Goal: Task Accomplishment & Management: Manage account settings

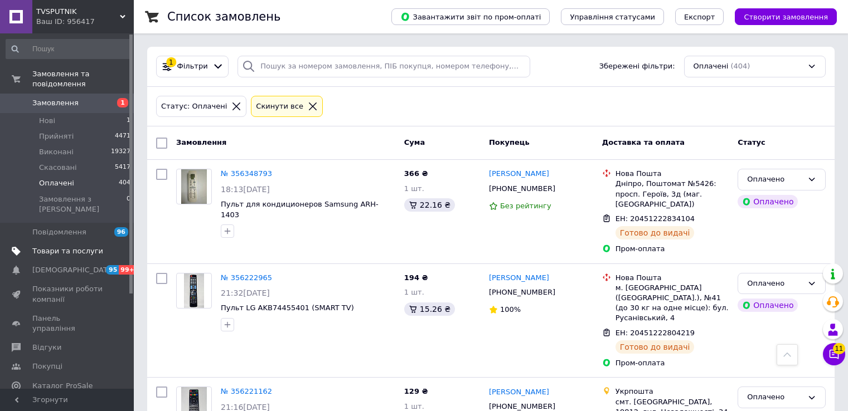
scroll to position [334, 0]
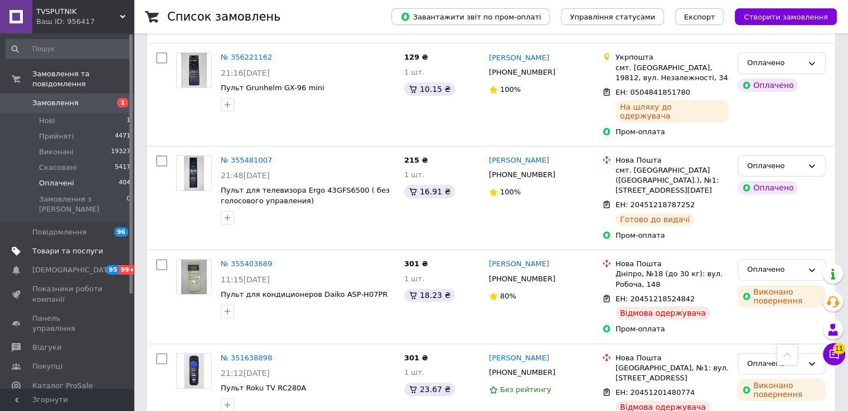
click at [60, 246] on span "Товари та послуги" at bounding box center [67, 251] width 71 height 10
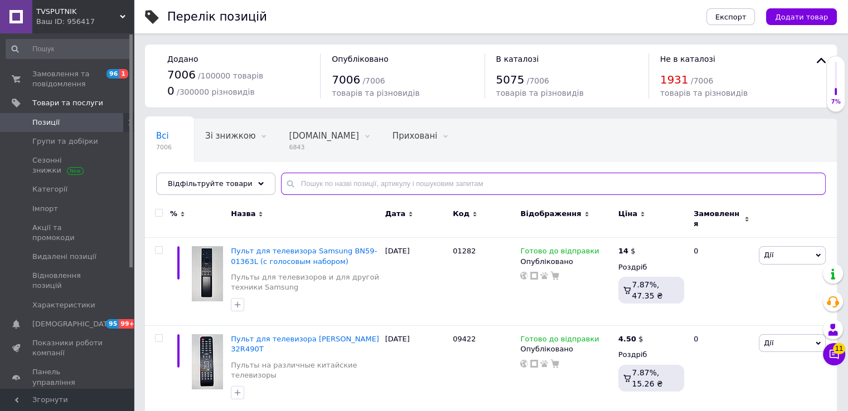
paste input "07115"
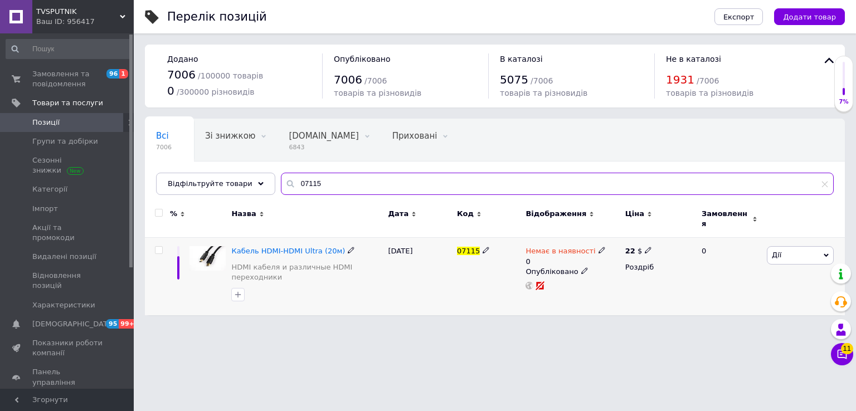
type input "07115"
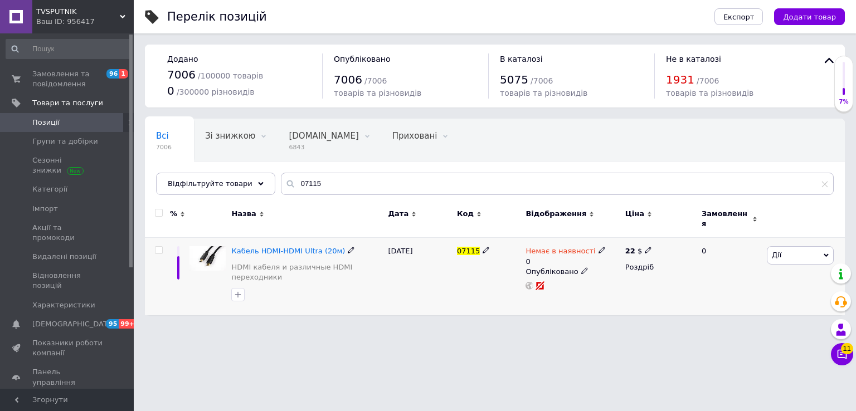
click at [599, 247] on icon at bounding box center [602, 250] width 7 height 7
click at [622, 289] on li "Готово до відправки" at bounding box center [660, 297] width 106 height 16
drag, startPoint x: 617, startPoint y: 279, endPoint x: 611, endPoint y: 279, distance: 6.7
click at [611, 284] on input "0" at bounding box center [648, 295] width 85 height 22
click at [539, 327] on html "TVSPUTNIK Ваш ID: 956417 Сайт TVSPUTNIK Кабінет покупця Перевірити стан системи…" at bounding box center [428, 163] width 856 height 327
